Goal: Entertainment & Leisure: Consume media (video, audio)

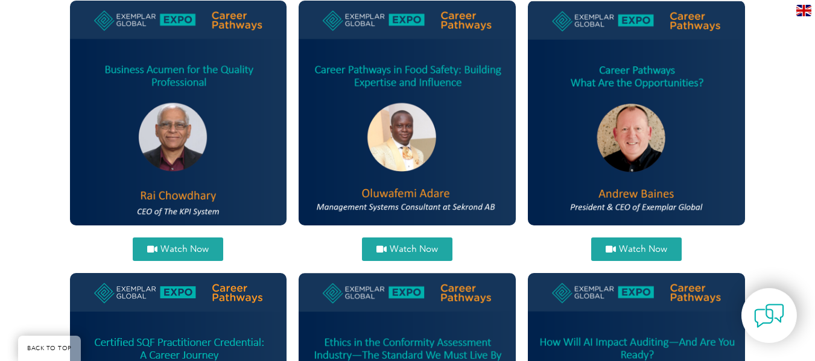
scroll to position [603, 0]
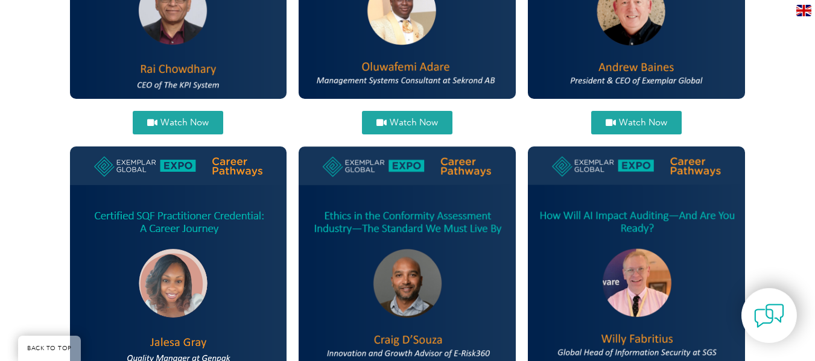
click at [413, 122] on span "Watch Now" at bounding box center [414, 122] width 48 height 9
click at [407, 122] on span "Watch Now" at bounding box center [414, 122] width 48 height 9
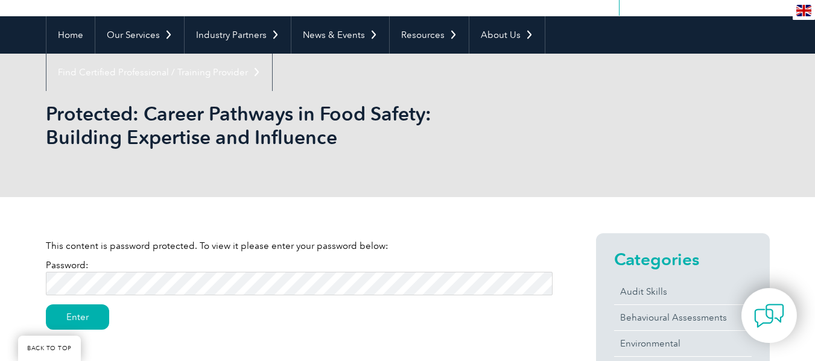
scroll to position [181, 0]
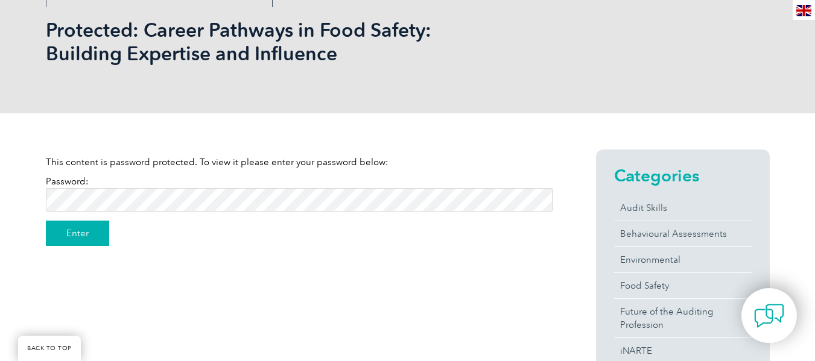
click at [84, 233] on input "Enter" at bounding box center [77, 233] width 63 height 25
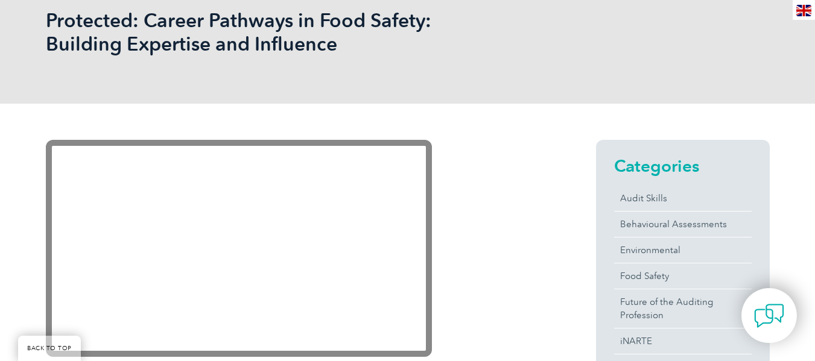
scroll to position [121, 0]
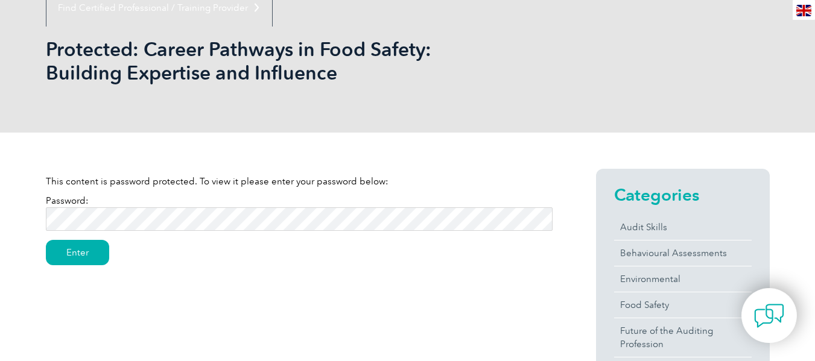
scroll to position [181, 0]
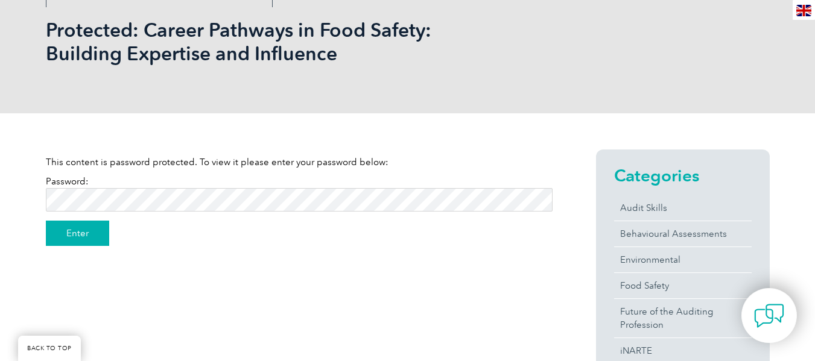
click at [70, 230] on input "Enter" at bounding box center [77, 233] width 63 height 25
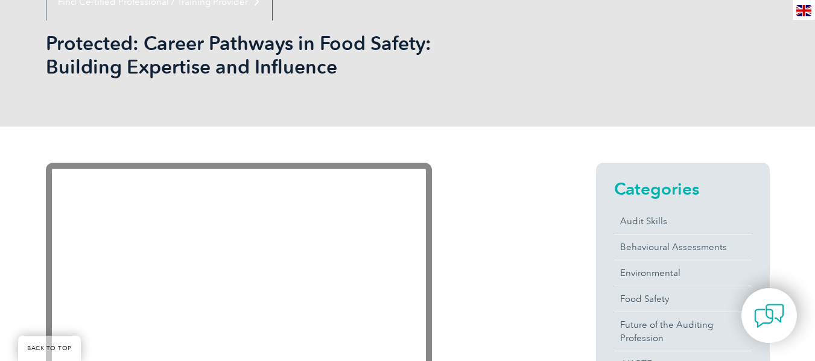
scroll to position [241, 0]
